Goal: Task Accomplishment & Management: Use online tool/utility

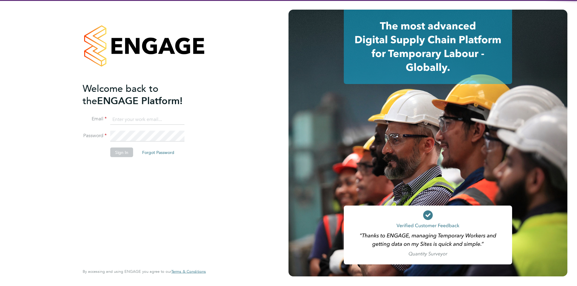
type input "accounts@buildrec.com"
click at [126, 201] on div "Welcome back to the ENGAGE Platform! Email accounts@buildrec.com Password Sign …" at bounding box center [141, 173] width 117 height 182
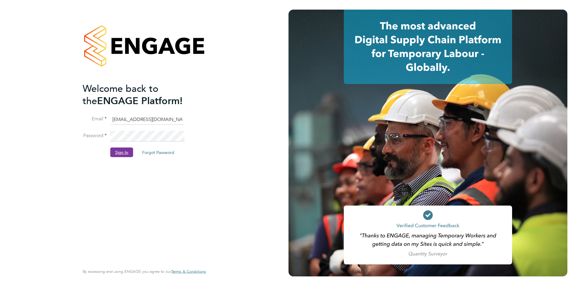
click at [119, 154] on button "Sign In" at bounding box center [121, 152] width 23 height 10
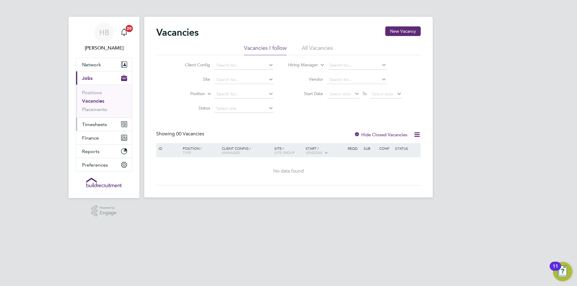
click at [100, 125] on span "Timesheets" at bounding box center [94, 125] width 25 height 6
click at [95, 124] on span "Timesheets" at bounding box center [94, 125] width 25 height 6
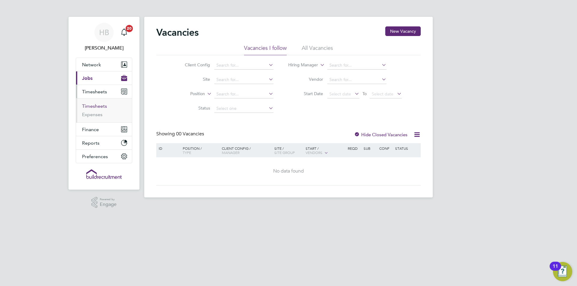
click at [97, 104] on link "Timesheets" at bounding box center [94, 106] width 25 height 6
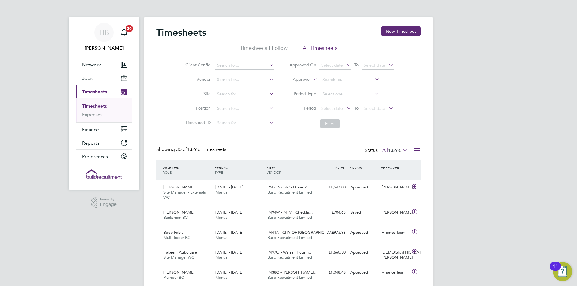
click at [417, 151] on icon at bounding box center [417, 151] width 8 height 8
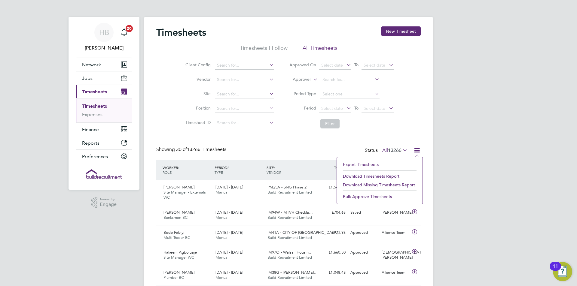
click at [372, 165] on li "Export Timesheets" at bounding box center [380, 164] width 80 height 8
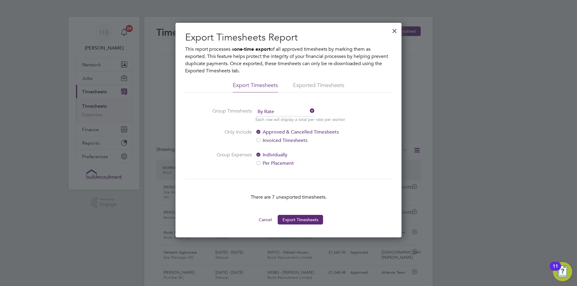
click at [395, 30] on div at bounding box center [394, 29] width 11 height 11
